Goal: Complete application form

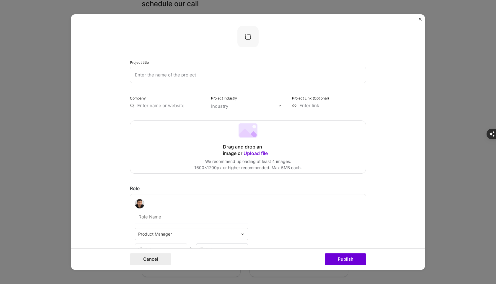
scroll to position [87, 0]
click at [155, 261] on button "Cancel" at bounding box center [150, 259] width 41 height 12
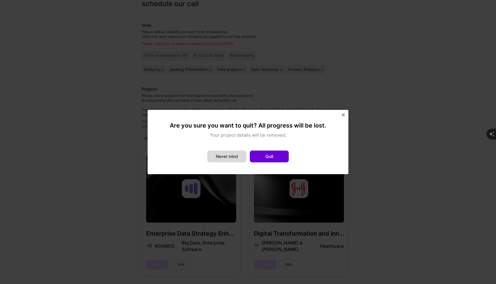
click at [230, 160] on button "Never mind" at bounding box center [226, 157] width 39 height 12
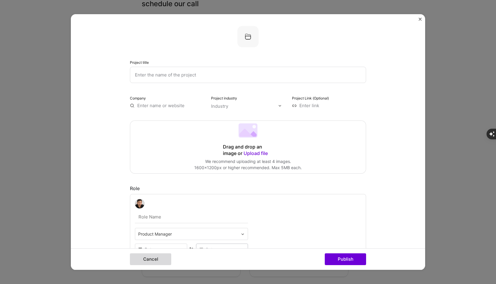
click at [145, 260] on button "Cancel" at bounding box center [150, 259] width 41 height 12
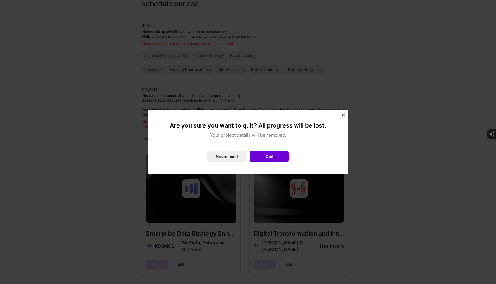
click at [343, 116] on img "Close" at bounding box center [343, 114] width 3 height 3
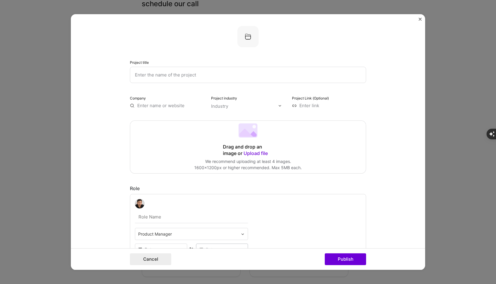
click at [422, 18] on img "Close" at bounding box center [420, 19] width 3 height 3
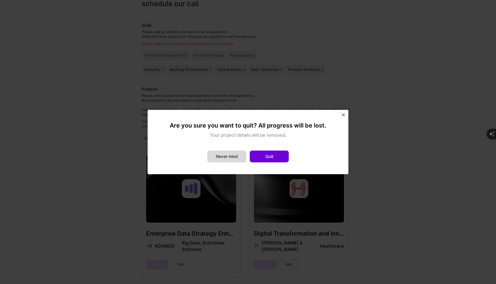
click at [232, 156] on button "Never mind" at bounding box center [226, 157] width 39 height 12
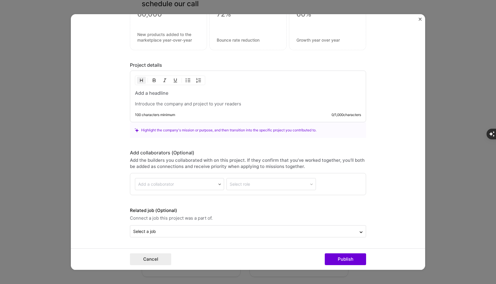
scroll to position [0, 0]
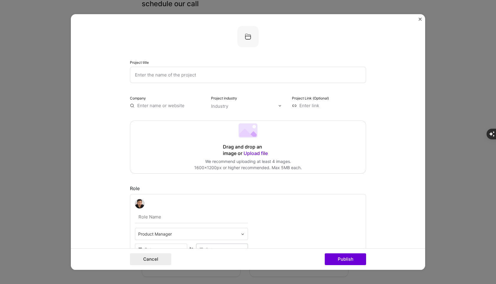
click at [420, 19] on img "Close" at bounding box center [420, 19] width 3 height 3
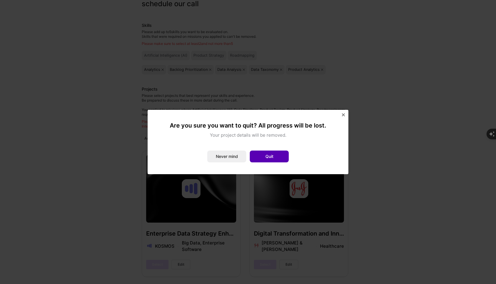
click at [269, 153] on button "Quit" at bounding box center [269, 157] width 39 height 12
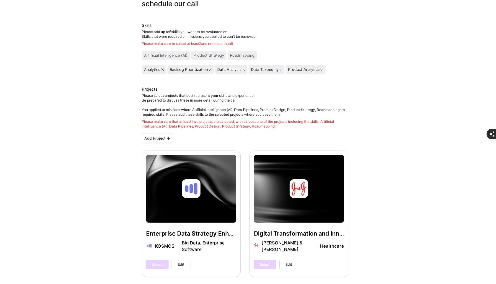
click at [226, 48] on div "Skills Please add up to 5 skills you want to be evaluated on. Skills that were …" at bounding box center [245, 48] width 207 height 52
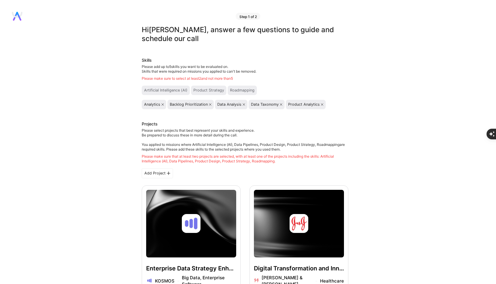
click at [164, 82] on div "Skills Please add up to 5 skills you want to be evaluated on. Skills that were …" at bounding box center [245, 83] width 207 height 52
click at [160, 93] on div "Artificial Intelligence (AI)" at bounding box center [166, 90] width 48 height 9
click at [252, 108] on div "Data Taxonomy" at bounding box center [267, 104] width 36 height 9
click at [151, 172] on div "Add Project" at bounding box center [157, 173] width 31 height 10
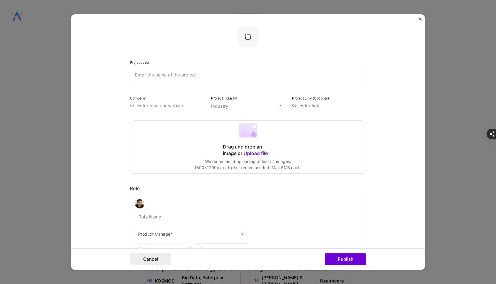
click at [423, 17] on form "Project title Company Project industry Industry Project Link (Optional) Drag an…" at bounding box center [248, 142] width 355 height 256
